Goal: Information Seeking & Learning: Compare options

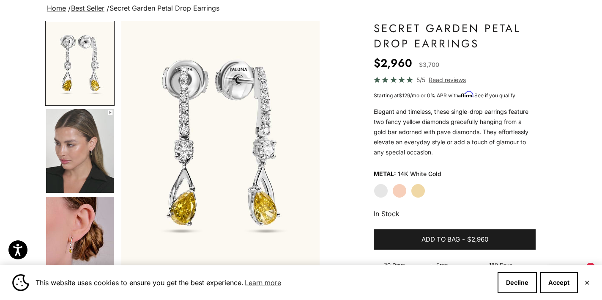
scroll to position [65, 0]
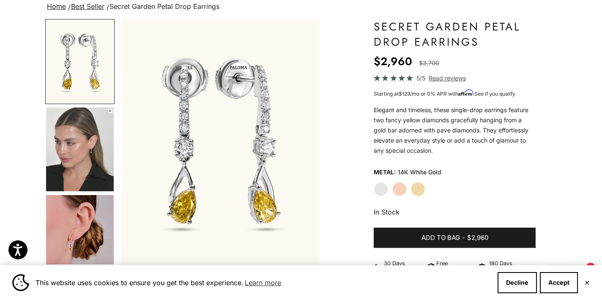
click at [400, 191] on label "Rose Gold" at bounding box center [399, 189] width 14 height 14
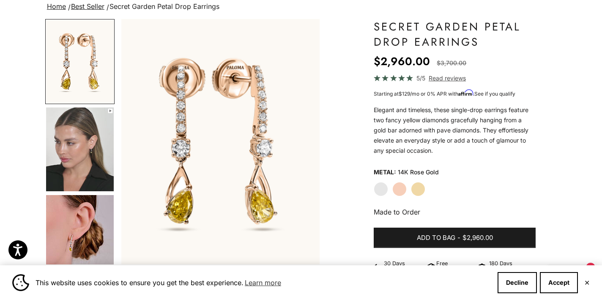
click at [423, 188] on label "Yellow Gold" at bounding box center [418, 189] width 14 height 14
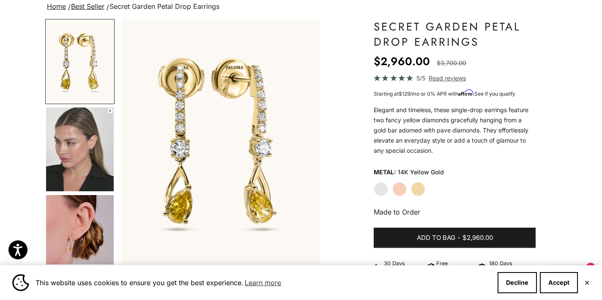
click at [379, 188] on label "White Gold" at bounding box center [381, 189] width 14 height 14
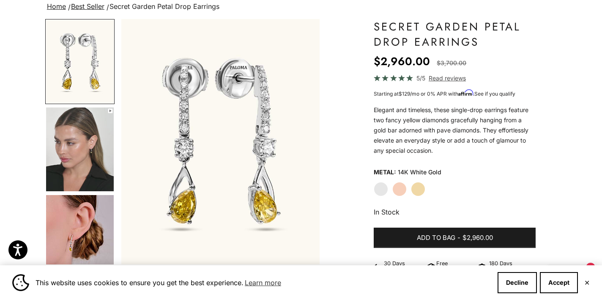
click at [398, 187] on label "Rose Gold" at bounding box center [399, 189] width 14 height 14
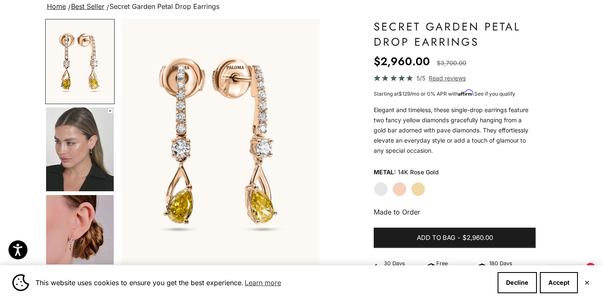
click at [421, 186] on label "Yellow Gold" at bounding box center [418, 189] width 14 height 14
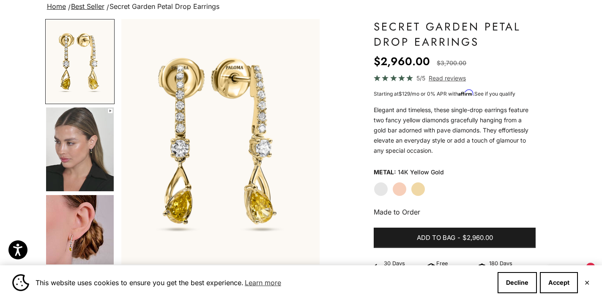
click at [420, 190] on label "Yellow Gold" at bounding box center [418, 189] width 14 height 14
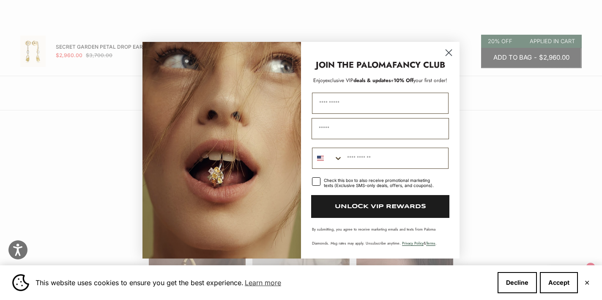
scroll to position [743, 0]
click at [448, 55] on circle "Close dialog" at bounding box center [449, 52] width 14 height 14
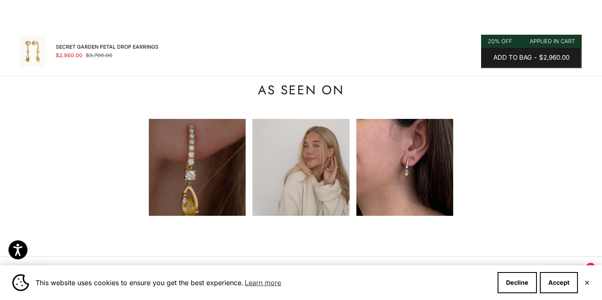
scroll to position [815, 0]
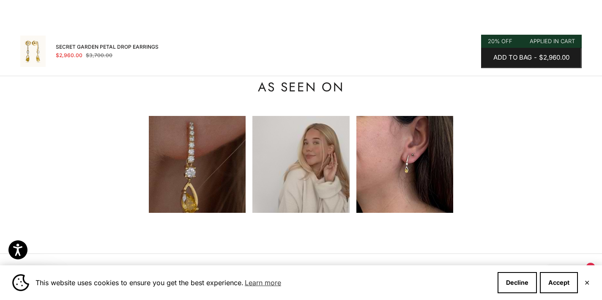
click at [325, 156] on img at bounding box center [300, 164] width 97 height 97
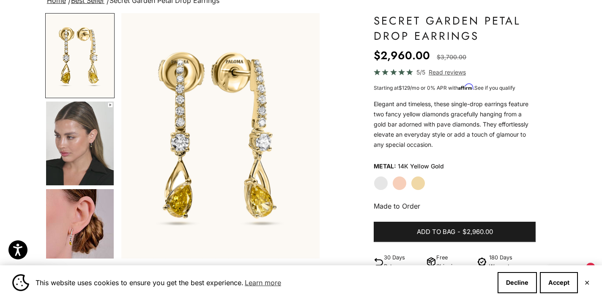
scroll to position [70, 0]
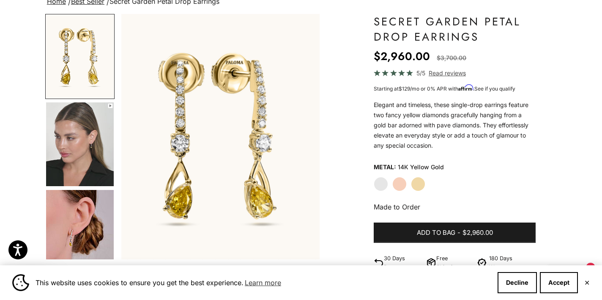
click at [82, 144] on img "Go to item 4" at bounding box center [80, 144] width 68 height 84
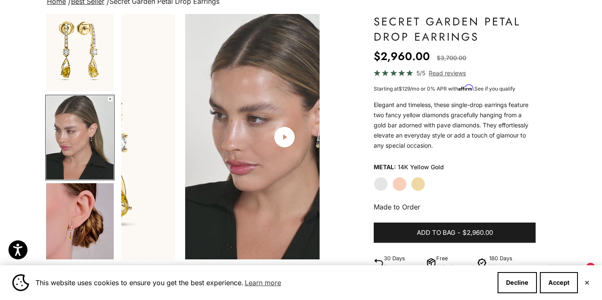
scroll to position [0, 208]
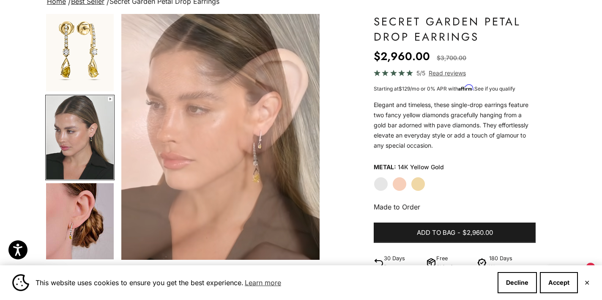
click at [87, 199] on img "Go to item 5" at bounding box center [80, 225] width 68 height 84
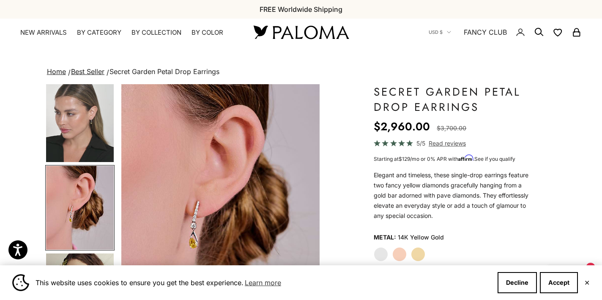
scroll to position [0, 0]
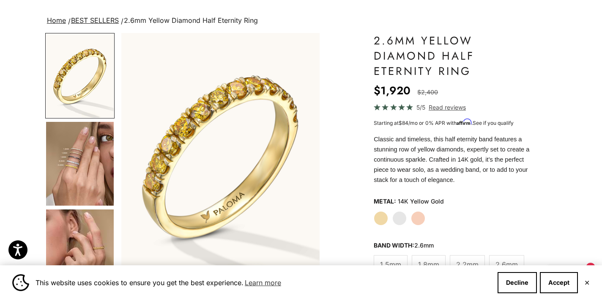
scroll to position [55, 0]
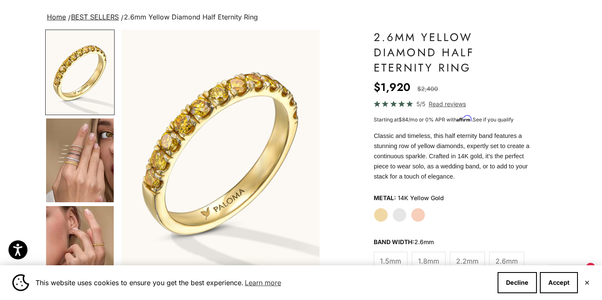
click at [419, 212] on label "Rose Gold" at bounding box center [418, 214] width 14 height 14
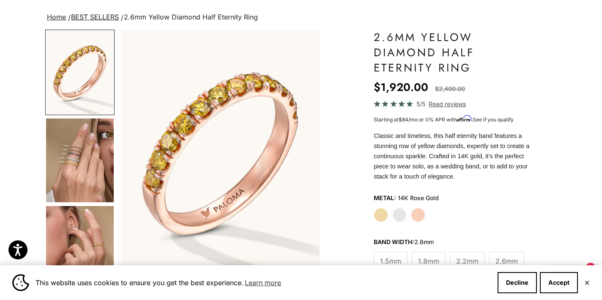
click at [396, 216] on label "White Gold" at bounding box center [399, 214] width 14 height 14
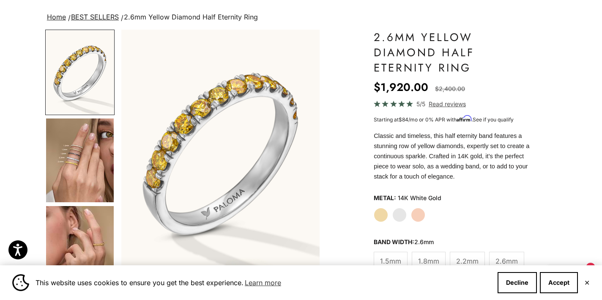
click at [377, 218] on label "Yellow Gold" at bounding box center [381, 214] width 14 height 14
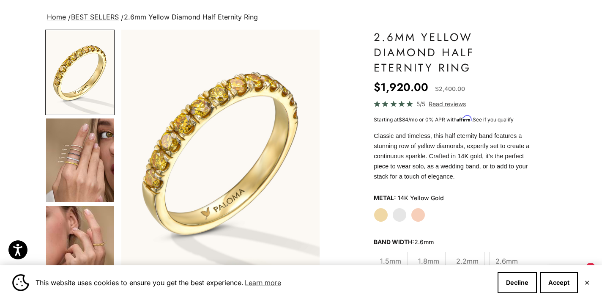
click at [418, 212] on label "Rose Gold" at bounding box center [418, 214] width 14 height 14
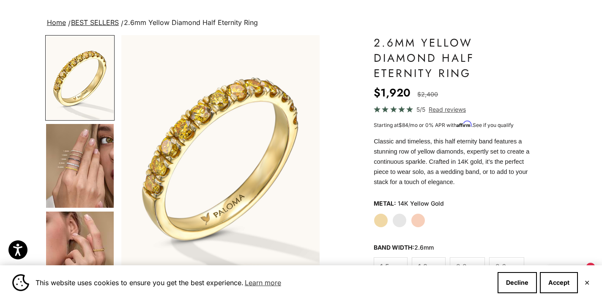
scroll to position [52, 0]
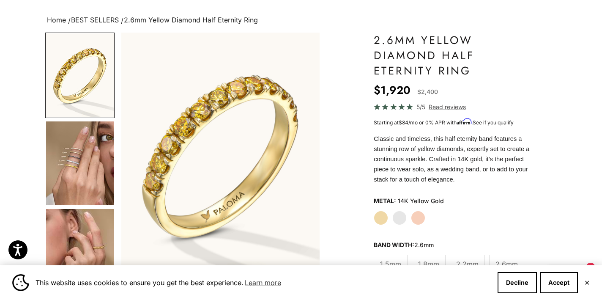
click at [397, 214] on label "White Gold" at bounding box center [399, 217] width 14 height 14
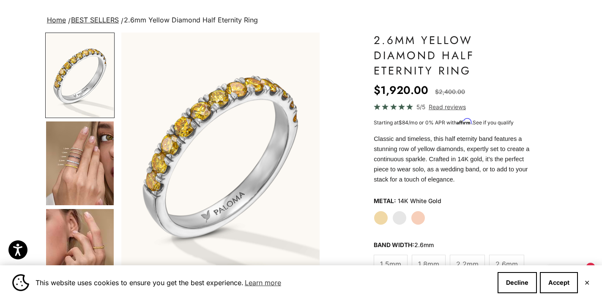
click at [420, 214] on label "Rose Gold" at bounding box center [418, 217] width 14 height 14
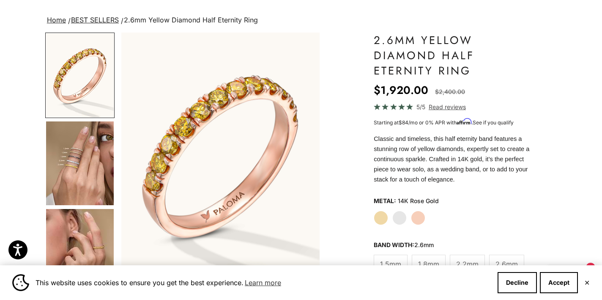
click at [401, 216] on label "White Gold" at bounding box center [399, 217] width 14 height 14
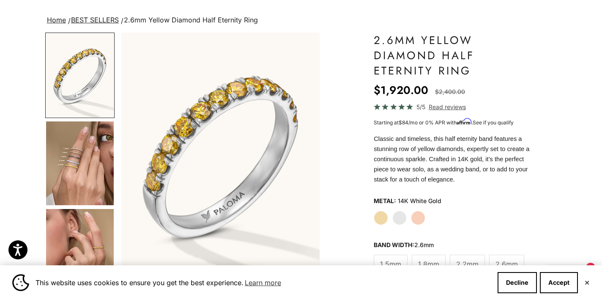
click at [379, 221] on label "Yellow Gold" at bounding box center [381, 217] width 14 height 14
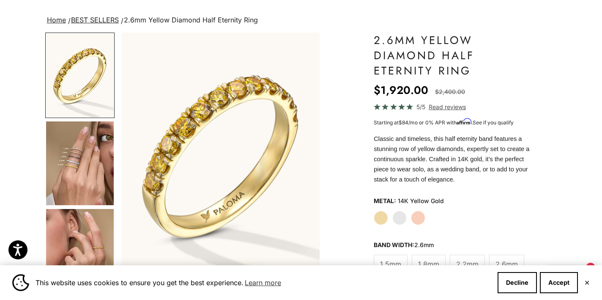
click at [396, 218] on label "White Gold" at bounding box center [399, 217] width 14 height 14
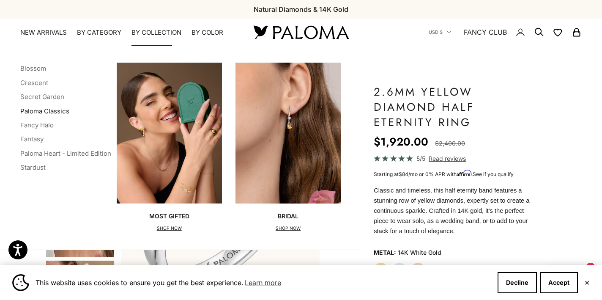
click at [41, 110] on link "Paloma Classics" at bounding box center [44, 111] width 49 height 8
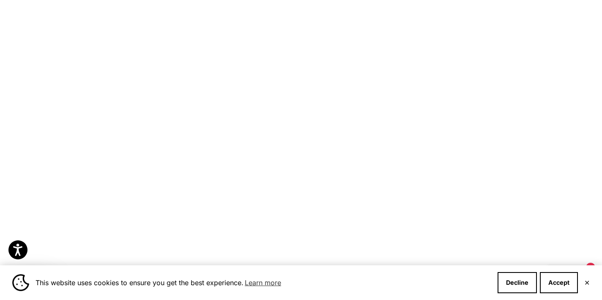
scroll to position [275, 0]
click at [232, 132] on label "White Gold" at bounding box center [236, 135] width 9 height 9
click at [249, 190] on label "Yellow Gold" at bounding box center [247, 192] width 9 height 9
click at [224, 193] on label "Rose Gold" at bounding box center [225, 192] width 9 height 9
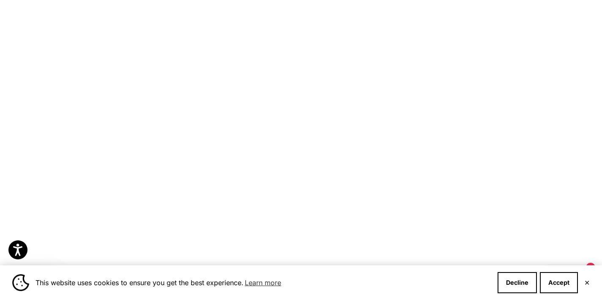
scroll to position [665, 0]
click at [494, 179] on label "White Gold" at bounding box center [495, 181] width 9 height 9
click at [508, 181] on label "Rose Gold" at bounding box center [506, 181] width 9 height 9
click at [495, 234] on label "Rose Gold" at bounding box center [495, 233] width 9 height 9
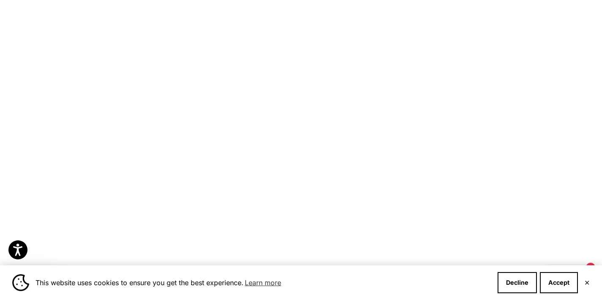
click at [482, 230] on label "Yellow Gold" at bounding box center [484, 233] width 9 height 9
click at [507, 232] on label "White Gold" at bounding box center [506, 233] width 9 height 9
click at [494, 232] on label "Rose Gold" at bounding box center [495, 233] width 9 height 9
click at [105, 202] on label "Rose Gold" at bounding box center [106, 204] width 9 height 9
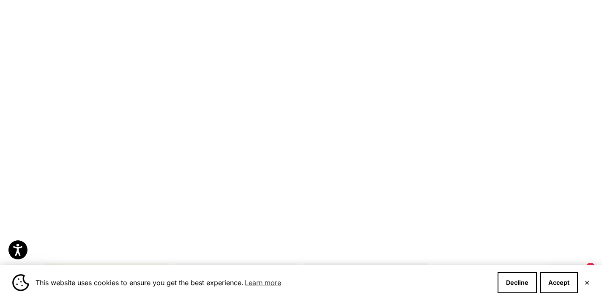
click at [119, 201] on label "White Gold" at bounding box center [117, 204] width 9 height 9
click at [95, 204] on label "Yellow Gold" at bounding box center [95, 204] width 9 height 9
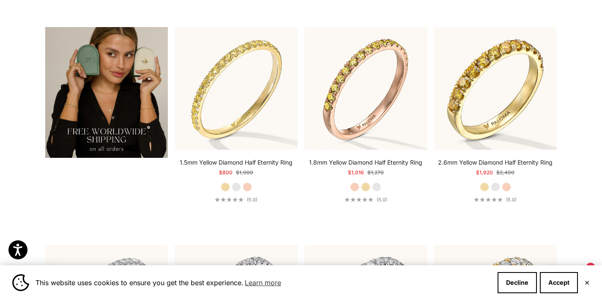
scroll to position [1546, 0]
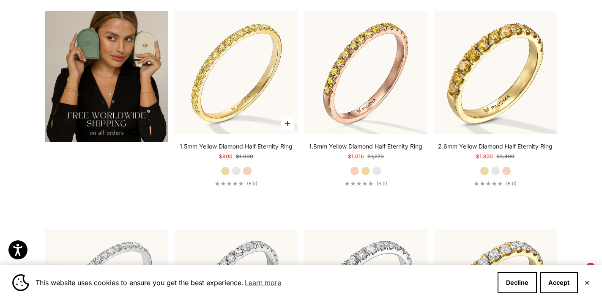
click at [235, 166] on label "White Gold" at bounding box center [236, 170] width 9 height 9
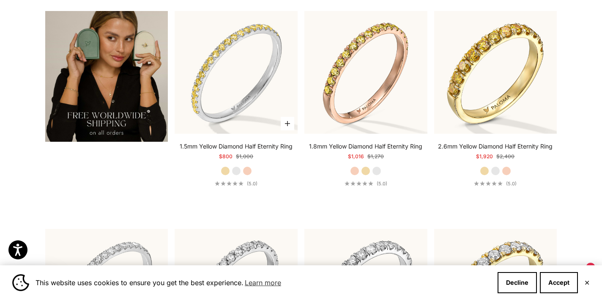
click at [249, 166] on label "Rose Gold" at bounding box center [247, 170] width 9 height 9
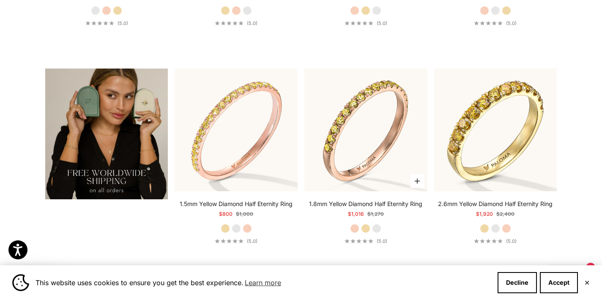
scroll to position [1501, 0]
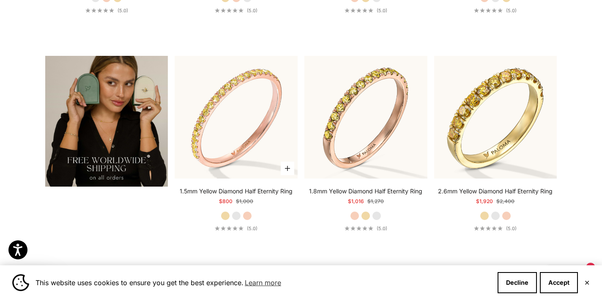
click at [235, 209] on div "1.5mm Yellow Diamond Half Eternity Ring Starting at $800 Regular price $1,000 Y…" at bounding box center [236, 209] width 123 height 44
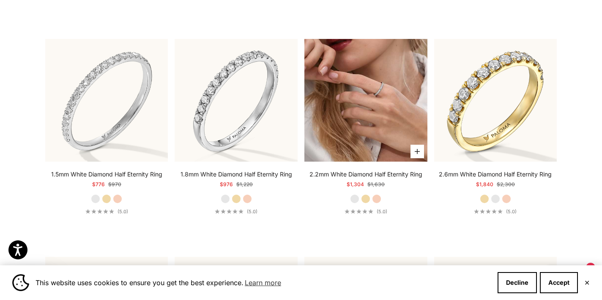
scroll to position [1734, 0]
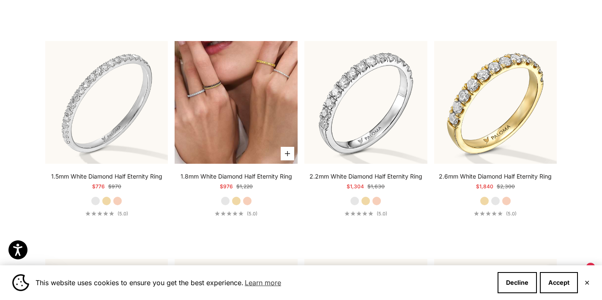
click at [246, 114] on img at bounding box center [236, 102] width 123 height 123
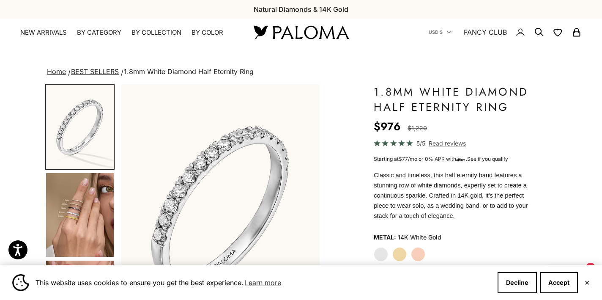
click at [85, 203] on img "Go to item 4" at bounding box center [80, 215] width 68 height 84
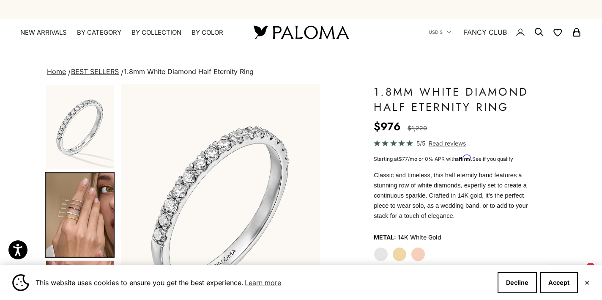
scroll to position [0, 208]
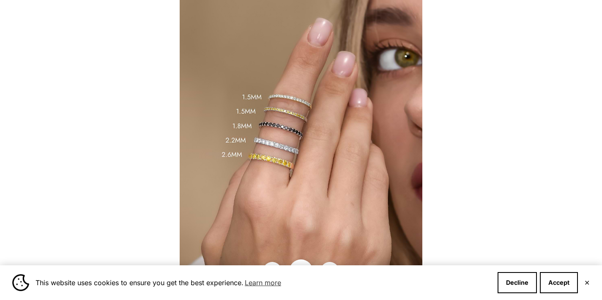
click at [555, 97] on div at bounding box center [301, 150] width 602 height 300
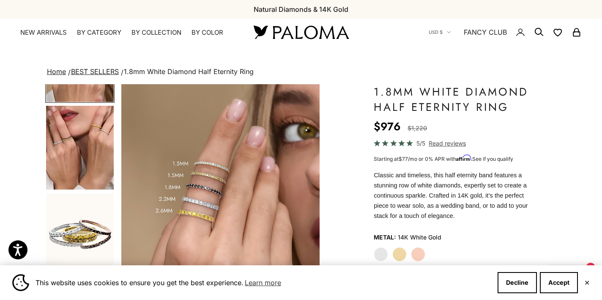
click at [92, 134] on img "Go to item 5" at bounding box center [80, 148] width 68 height 84
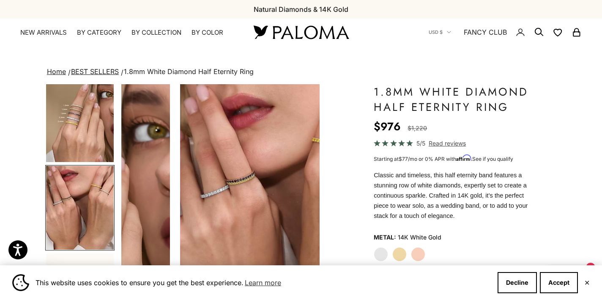
scroll to position [0, 417]
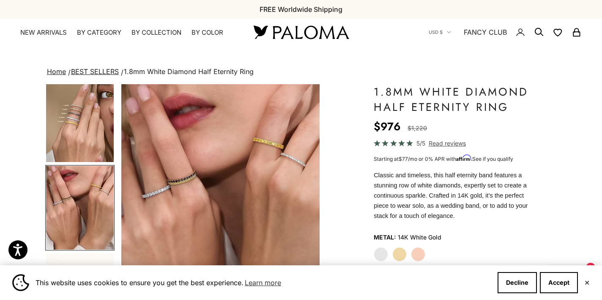
click at [74, 208] on img "Go to item 5" at bounding box center [80, 208] width 68 height 84
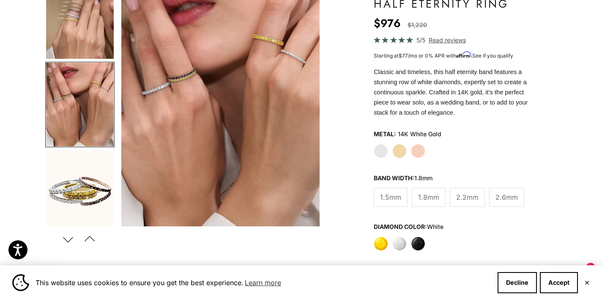
scroll to position [113, 0]
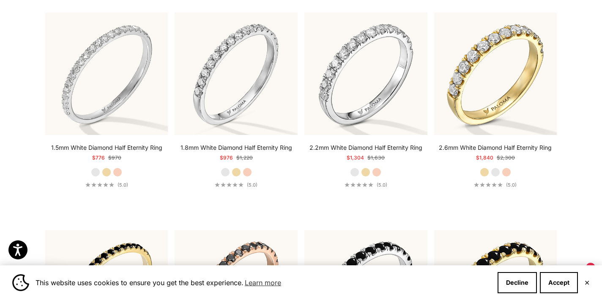
scroll to position [1763, 0]
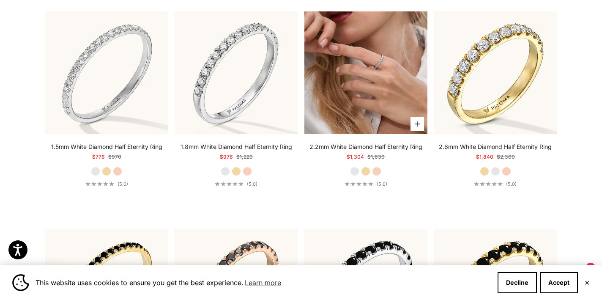
click at [353, 113] on img at bounding box center [365, 72] width 123 height 123
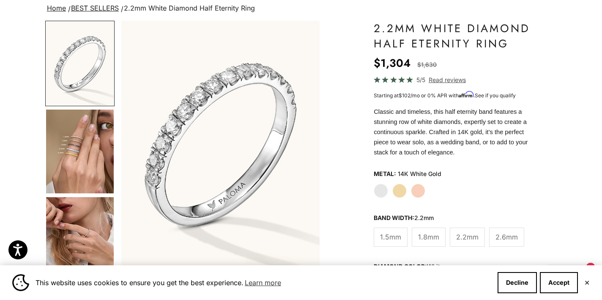
scroll to position [63, 0]
click at [399, 189] on label "Yellow Gold" at bounding box center [399, 190] width 14 height 14
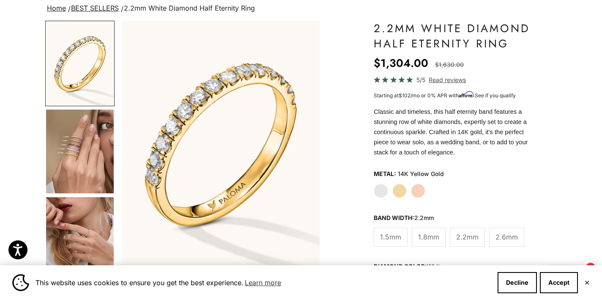
click at [419, 190] on label "Rose Gold" at bounding box center [418, 190] width 14 height 14
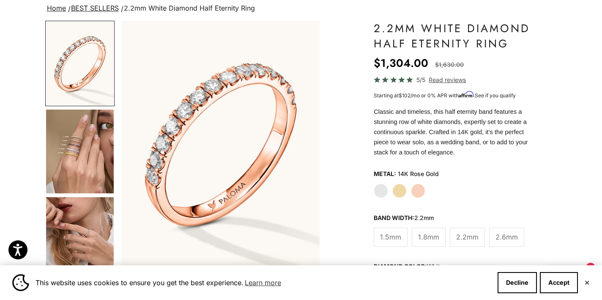
click at [399, 188] on label "Yellow Gold" at bounding box center [399, 190] width 14 height 14
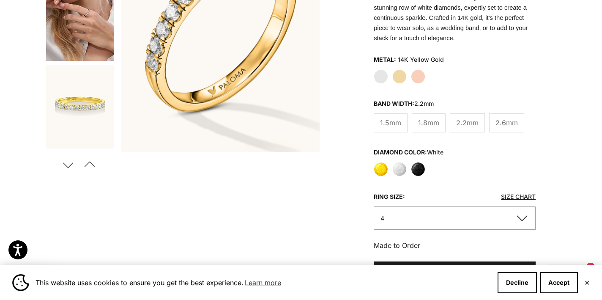
scroll to position [188, 0]
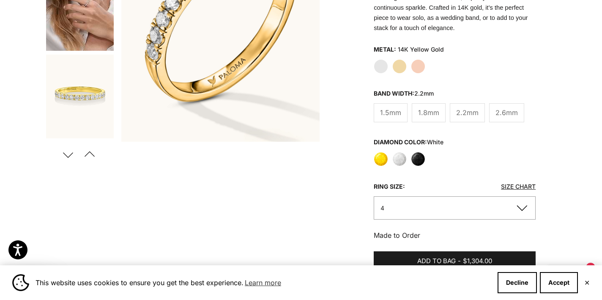
click at [478, 207] on button "4" at bounding box center [455, 207] width 162 height 23
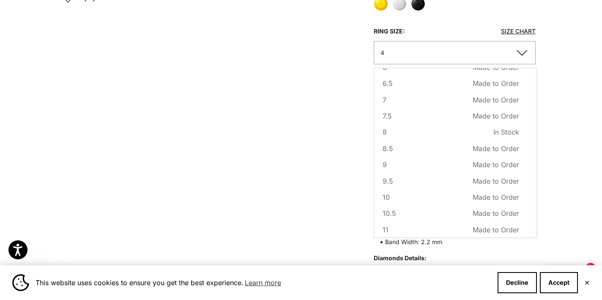
scroll to position [339, 0]
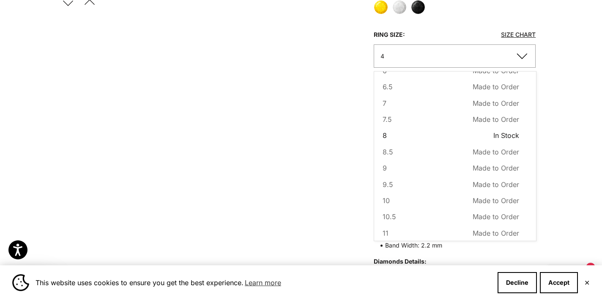
click at [501, 134] on span "In Stock" at bounding box center [506, 135] width 26 height 11
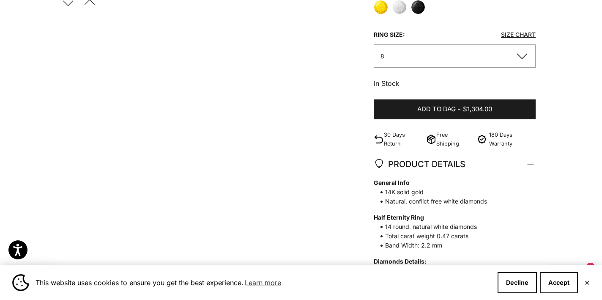
click at [567, 282] on button "Accept" at bounding box center [559, 282] width 38 height 21
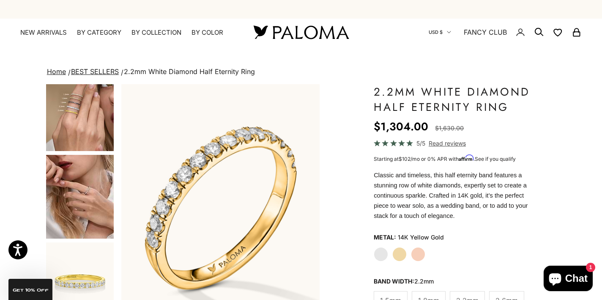
click at [447, 31] on icon "Secondary navigation" at bounding box center [449, 32] width 4 height 4
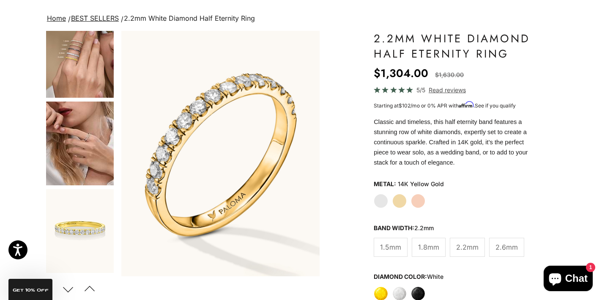
scroll to position [53, 0]
click at [446, 90] on span "Read reviews" at bounding box center [446, 90] width 37 height 10
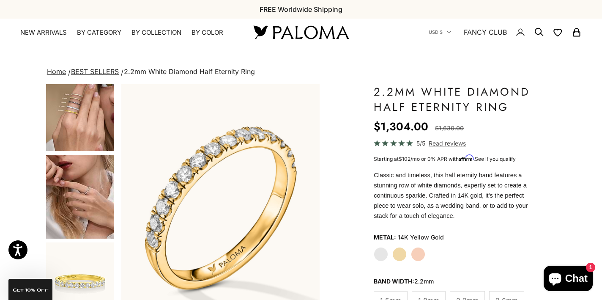
scroll to position [0, 0]
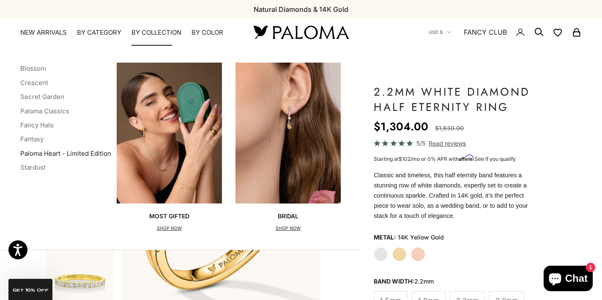
click at [85, 150] on link "Paloma Heart - Limited Edition" at bounding box center [65, 153] width 91 height 8
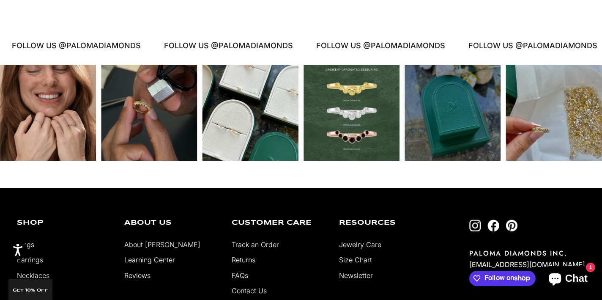
scroll to position [461, 0]
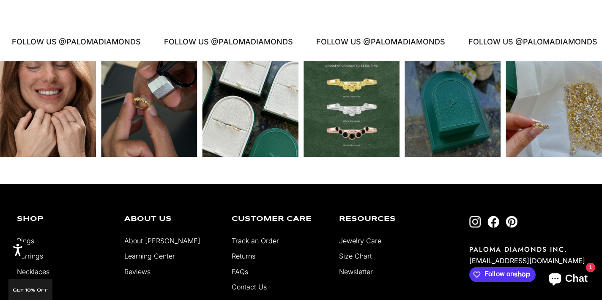
click at [236, 127] on div "Instagram post opens in a popup" at bounding box center [250, 109] width 96 height 96
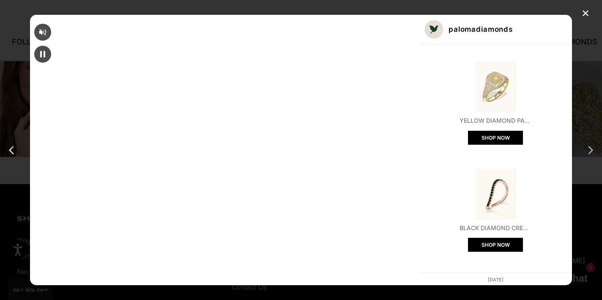
click at [589, 148] on div "next post" at bounding box center [589, 150] width 14 height 14
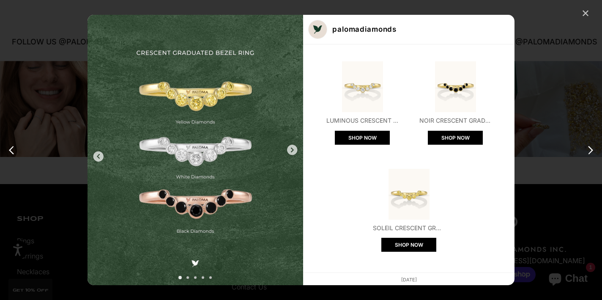
click at [586, 13] on div "✕" at bounding box center [585, 13] width 13 height 13
